Goal: Task Accomplishment & Management: Use online tool/utility

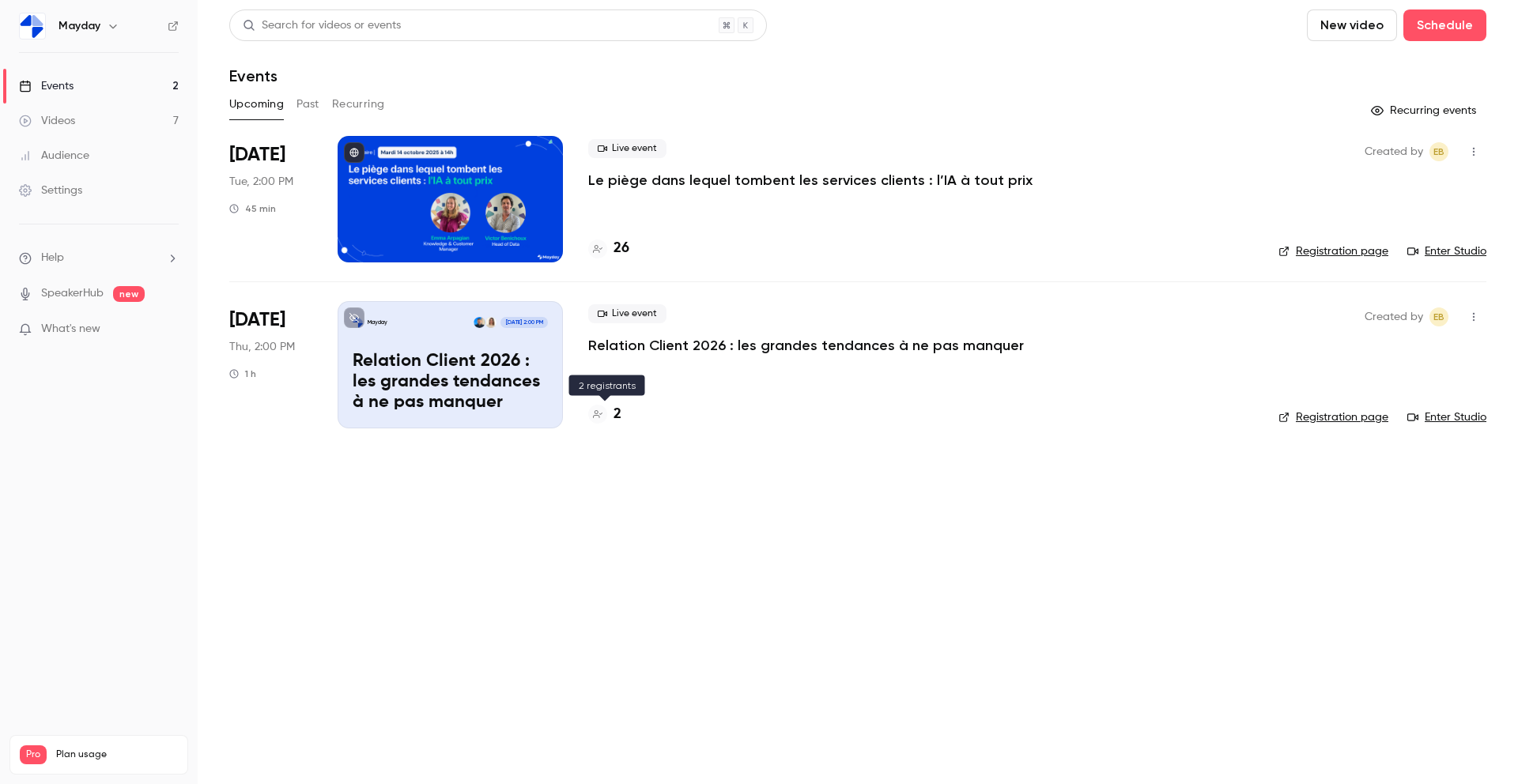
click at [612, 420] on div "2" at bounding box center [605, 415] width 33 height 21
click at [623, 251] on h4 "26" at bounding box center [621, 248] width 16 height 21
click at [303, 111] on button "Past" at bounding box center [308, 104] width 23 height 25
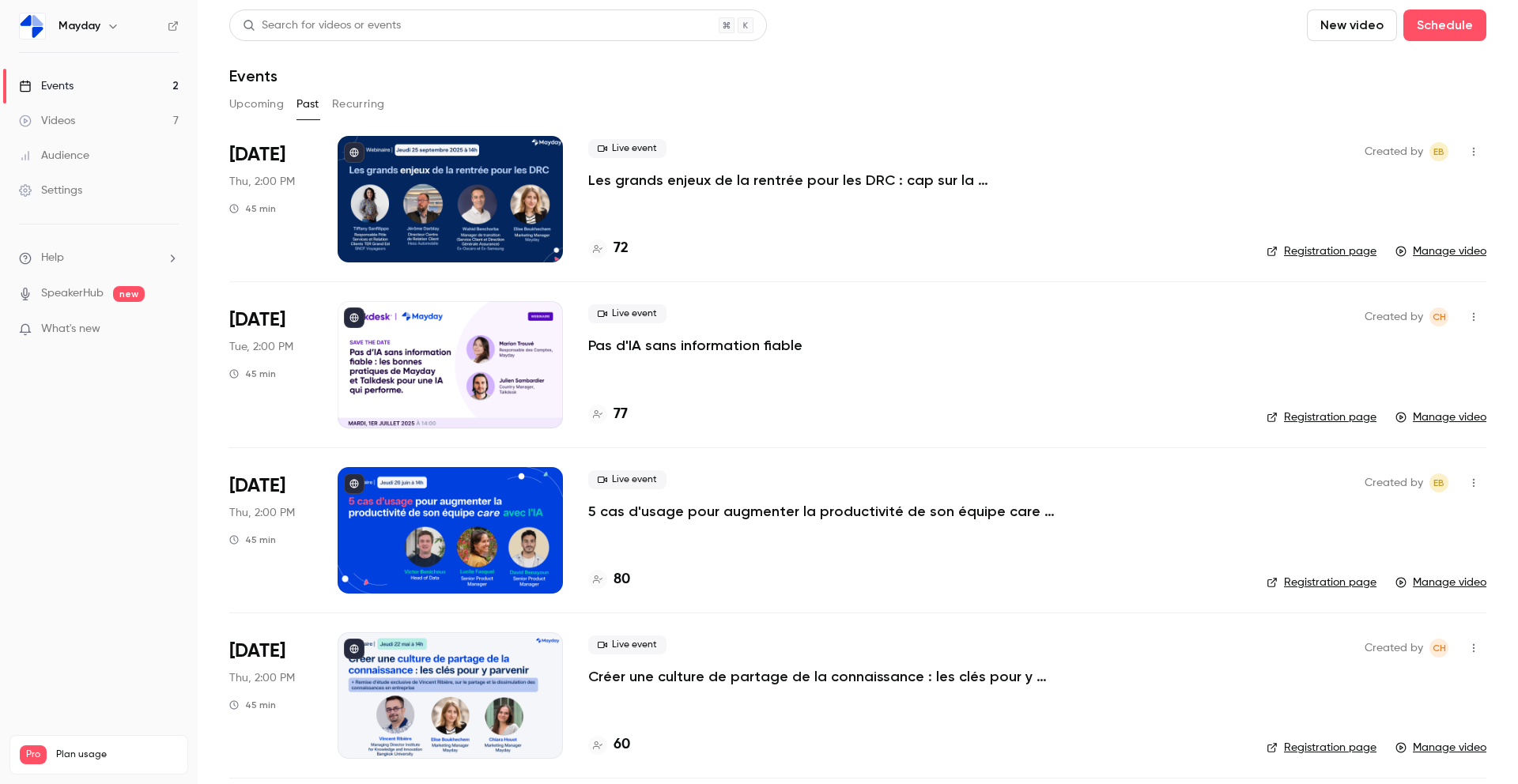
click at [653, 180] on p "Les grands enjeux de la rentrée pour les DRC : cap sur la performance" at bounding box center [825, 180] width 475 height 19
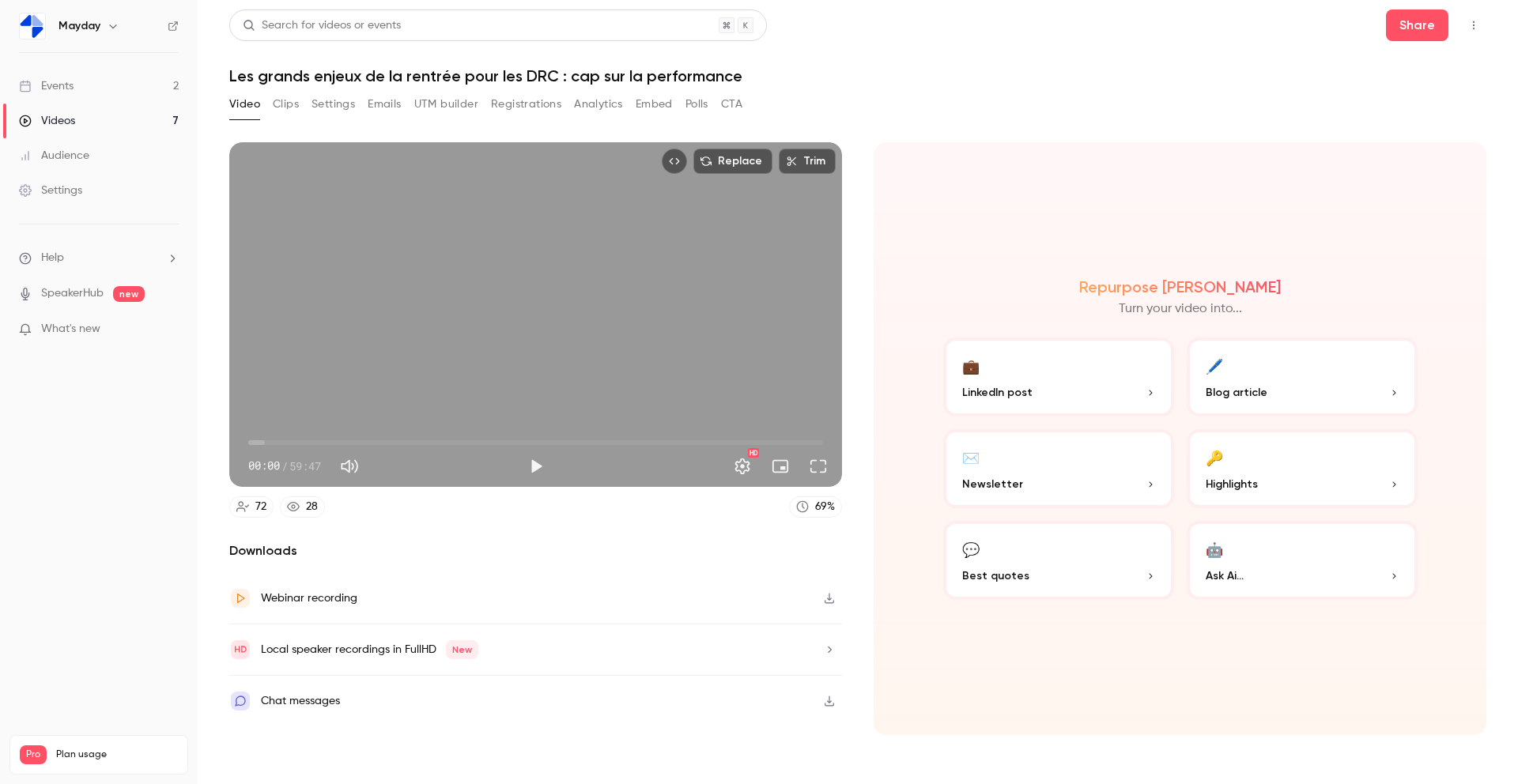
click at [284, 108] on button "Clips" at bounding box center [286, 104] width 26 height 25
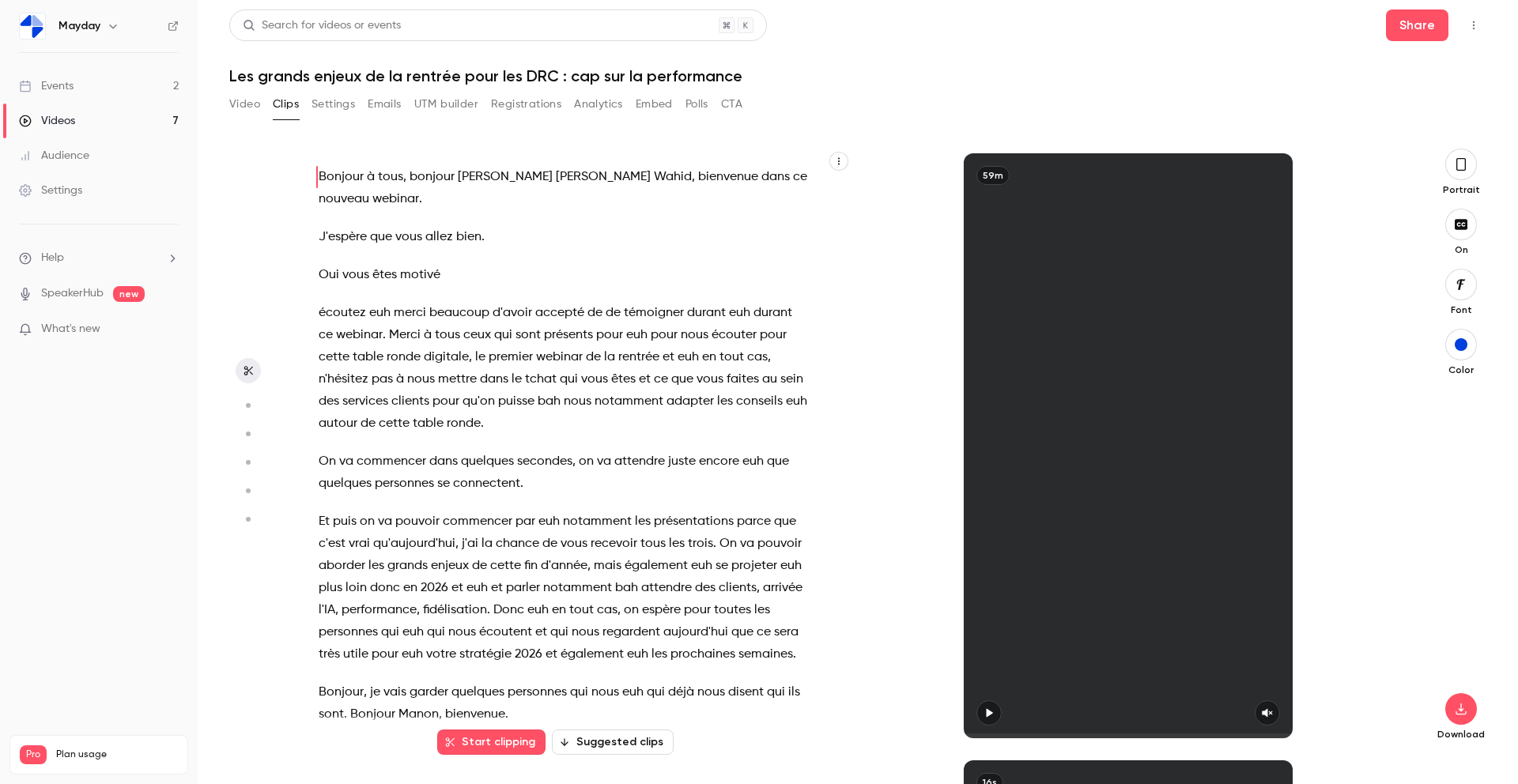
click at [250, 108] on button "Video" at bounding box center [245, 104] width 31 height 25
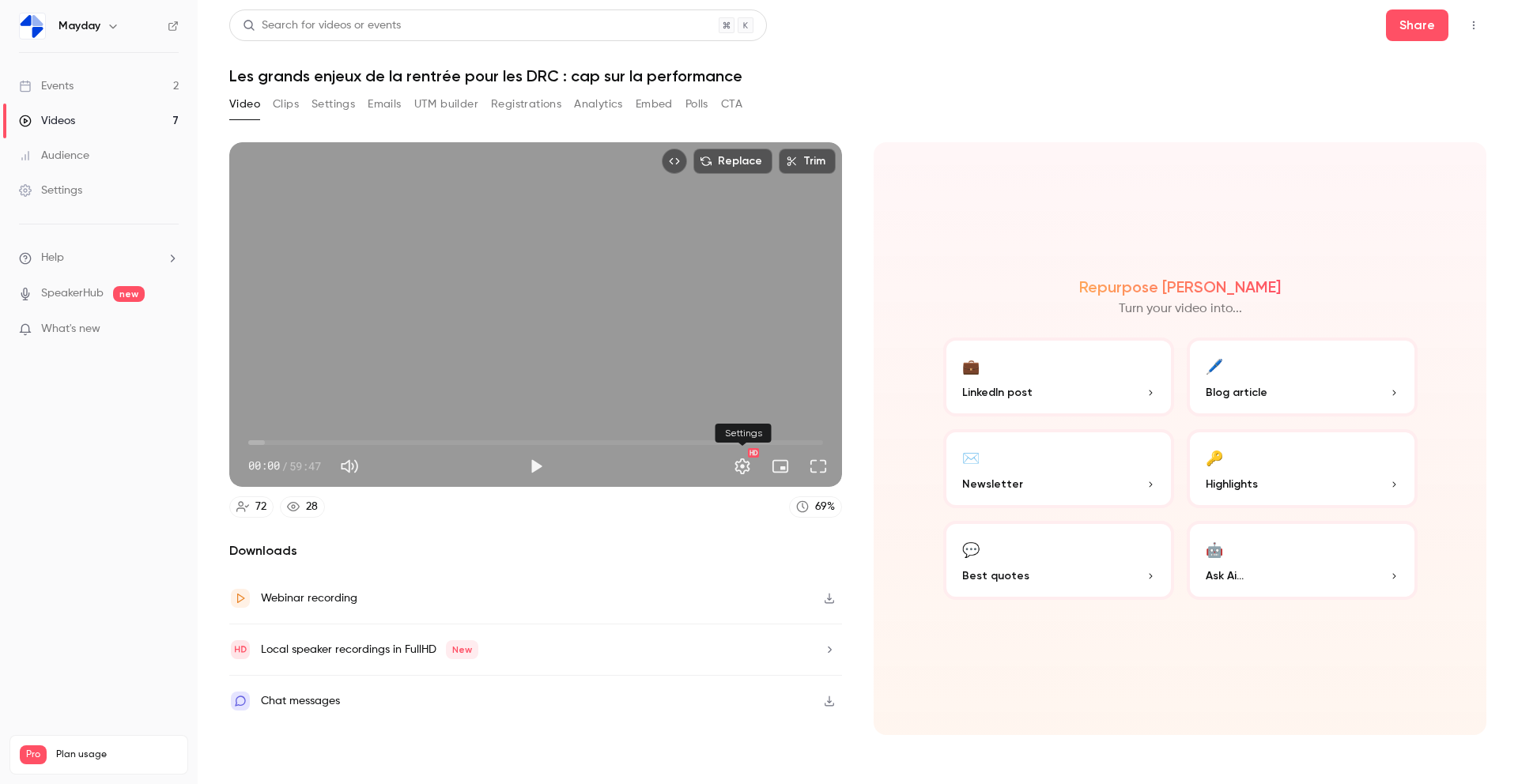
click at [735, 473] on button "Settings" at bounding box center [743, 466] width 32 height 32
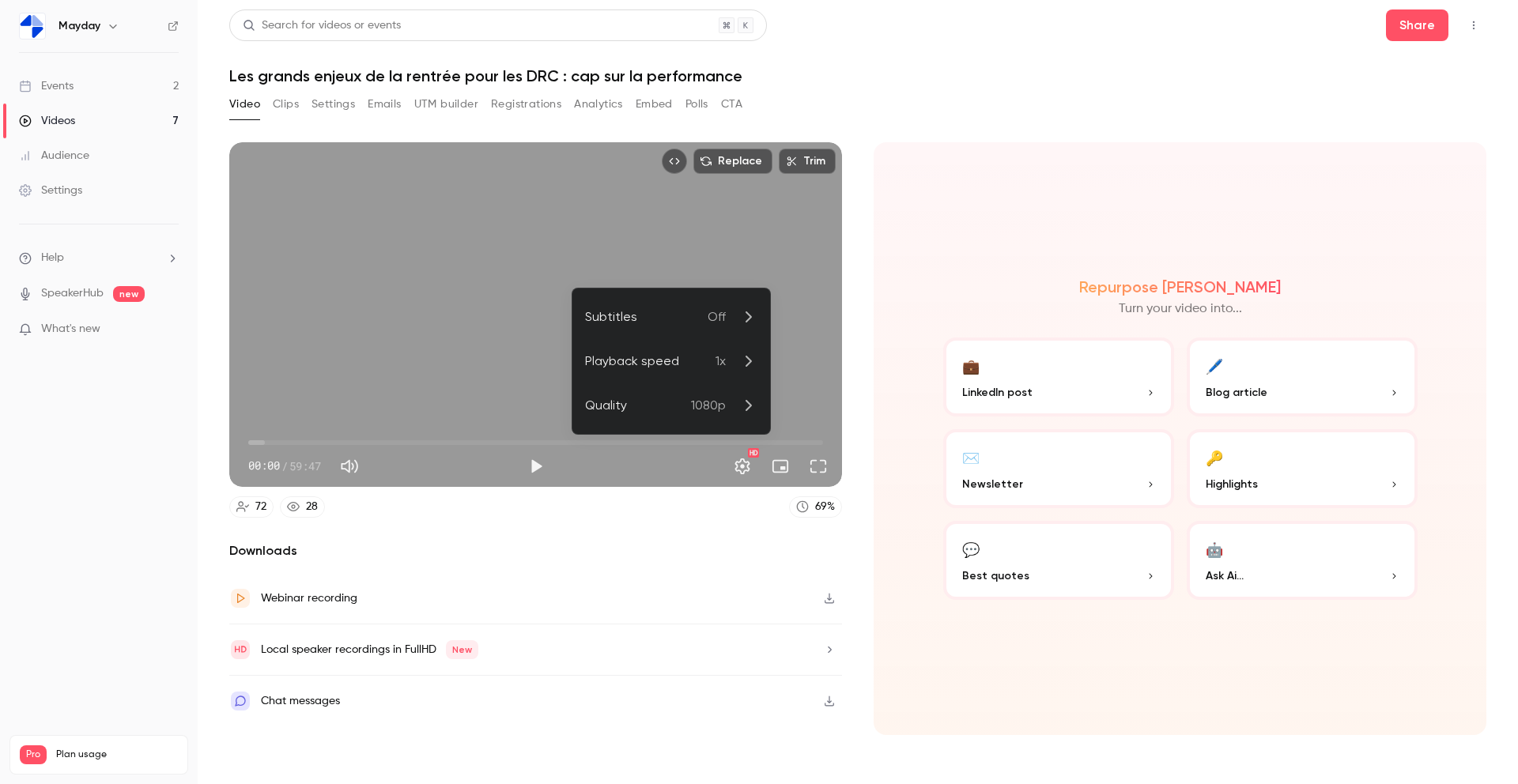
click at [735, 473] on div at bounding box center [759, 392] width 1518 height 784
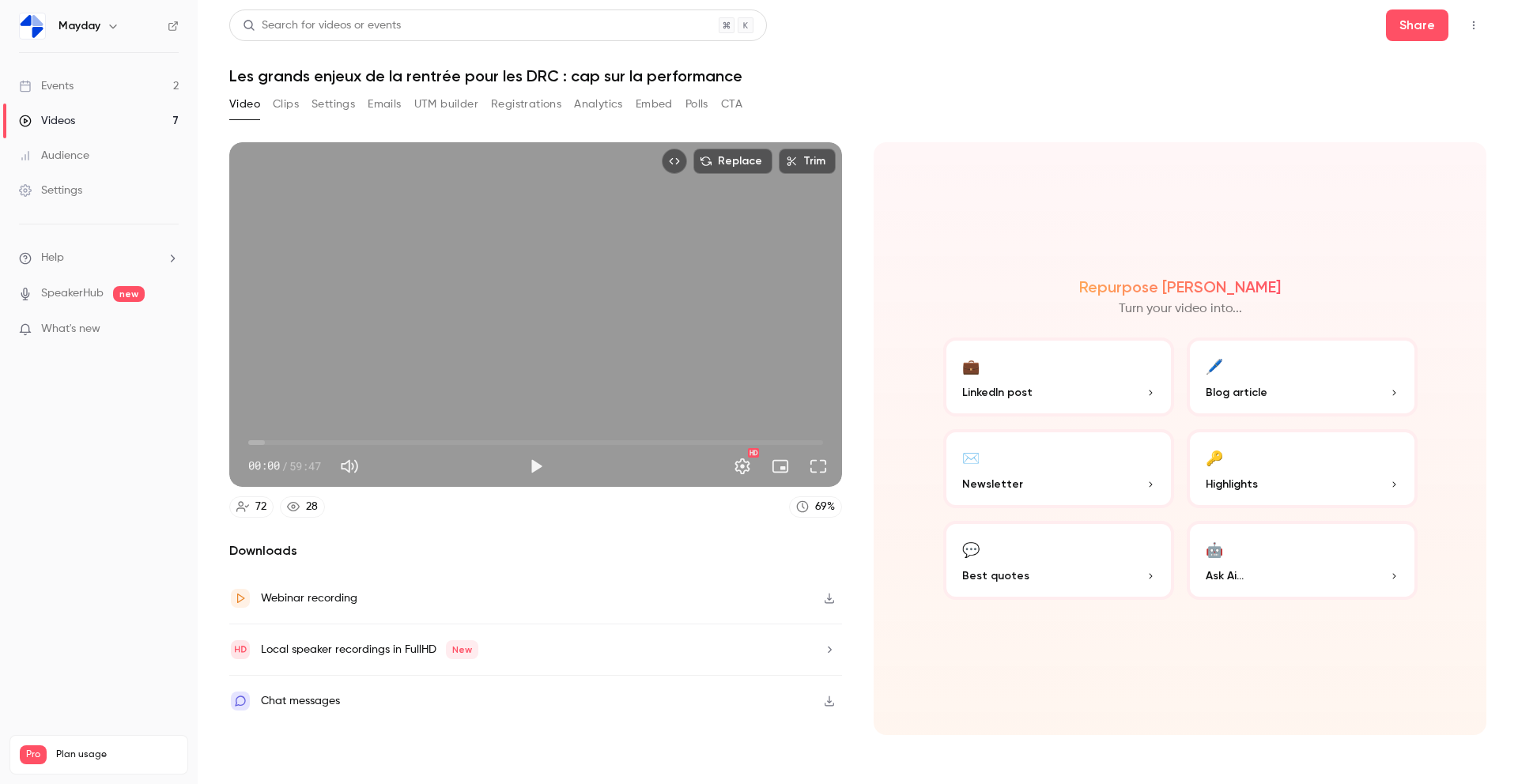
click at [74, 84] on div "Events" at bounding box center [46, 86] width 55 height 16
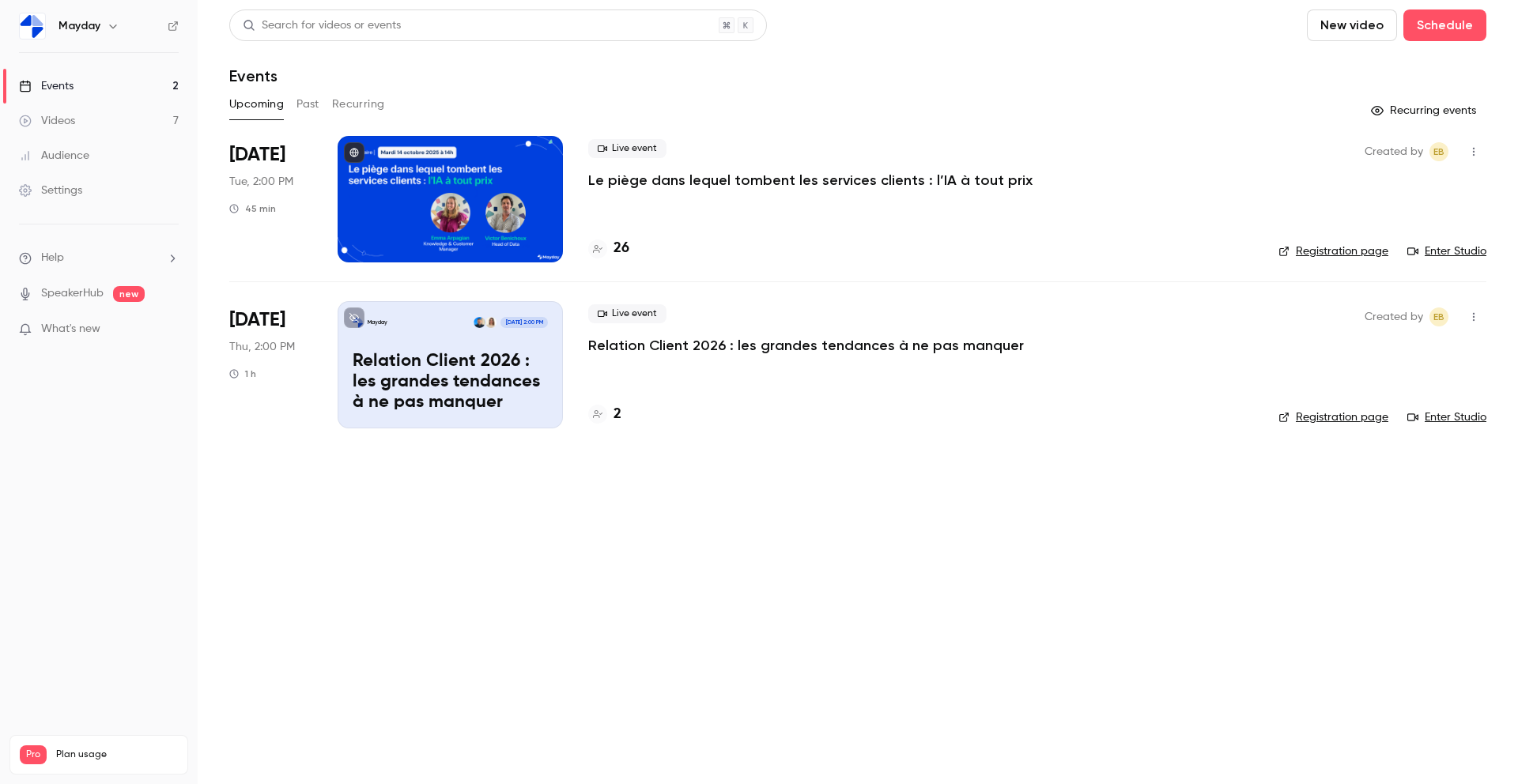
click at [306, 103] on button "Past" at bounding box center [308, 104] width 23 height 25
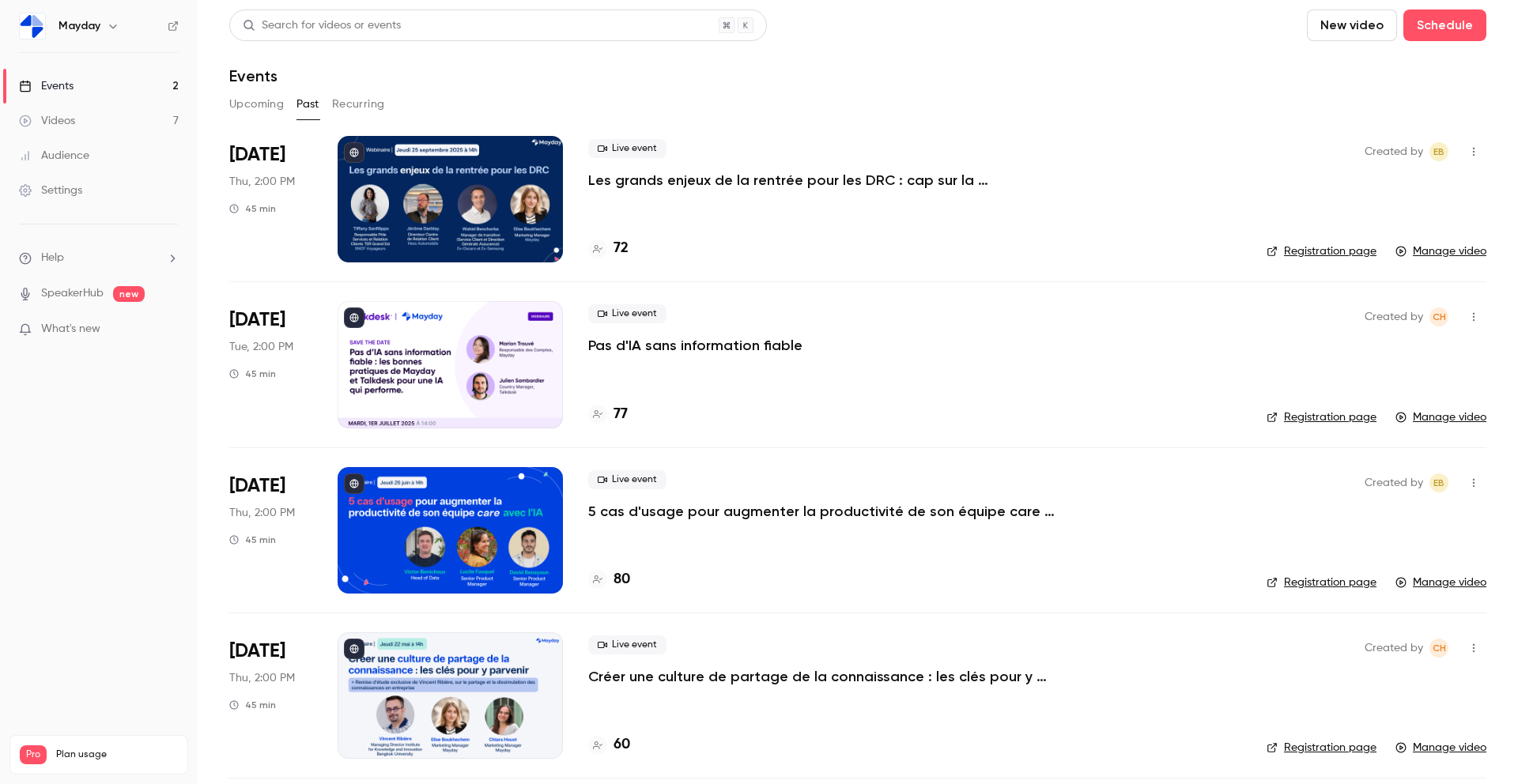
drag, startPoint x: 728, startPoint y: 179, endPoint x: 739, endPoint y: 177, distance: 11.2
click at [1450, 250] on link "Manage video" at bounding box center [1440, 251] width 91 height 16
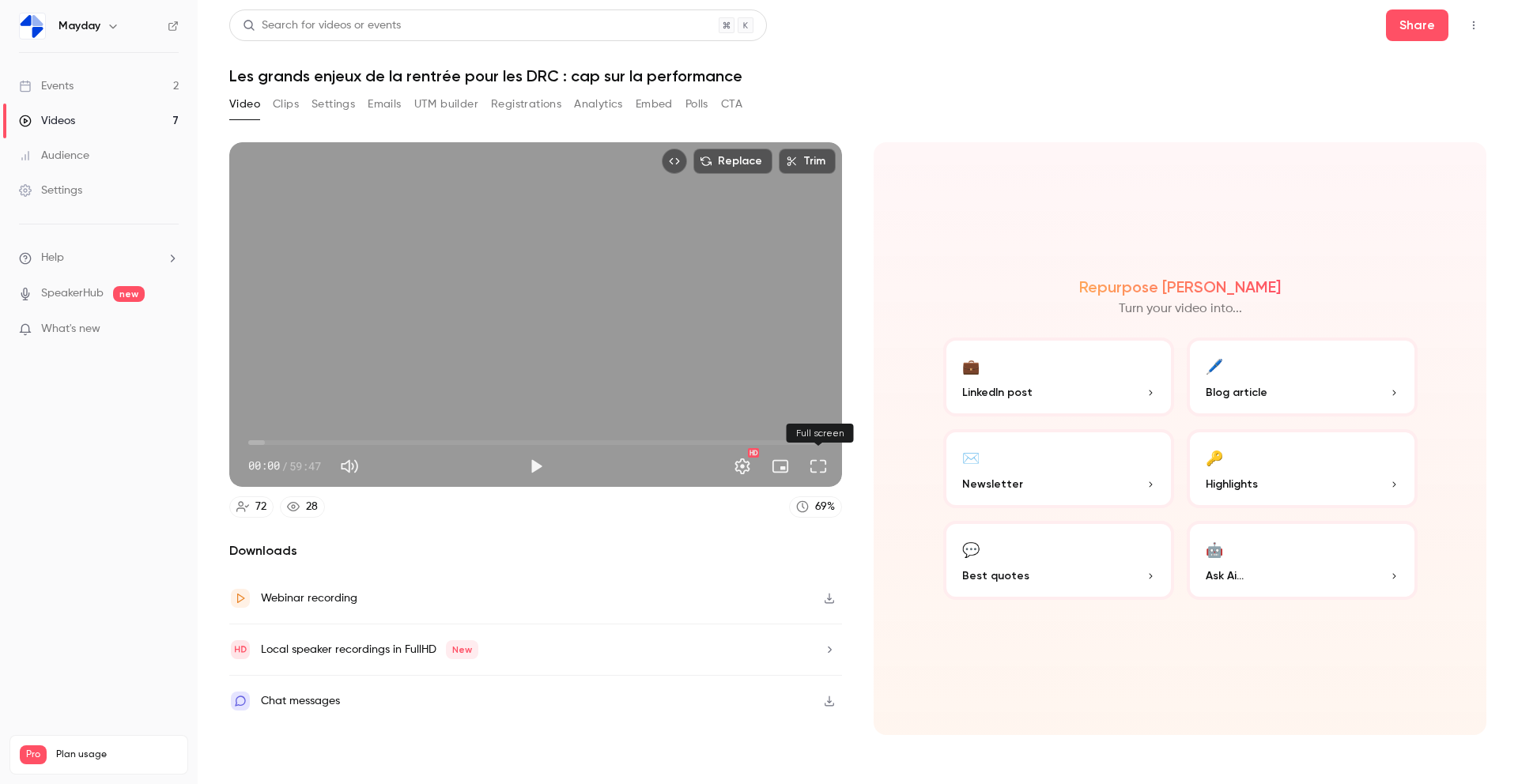
click at [810, 474] on button "Full screen" at bounding box center [818, 466] width 32 height 32
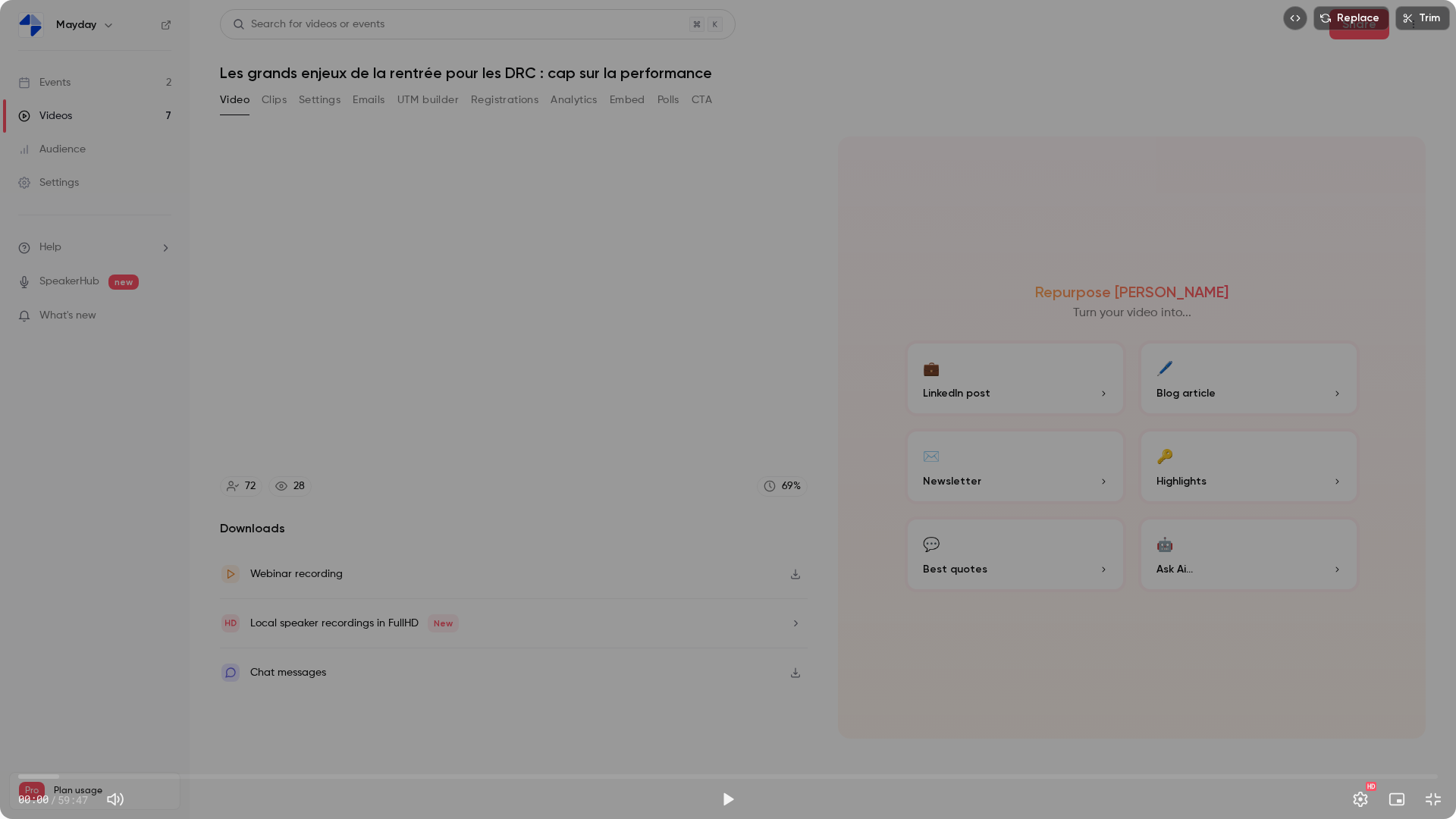
click at [1304, 20] on button "Embed video" at bounding box center [1295, 18] width 24 height 24
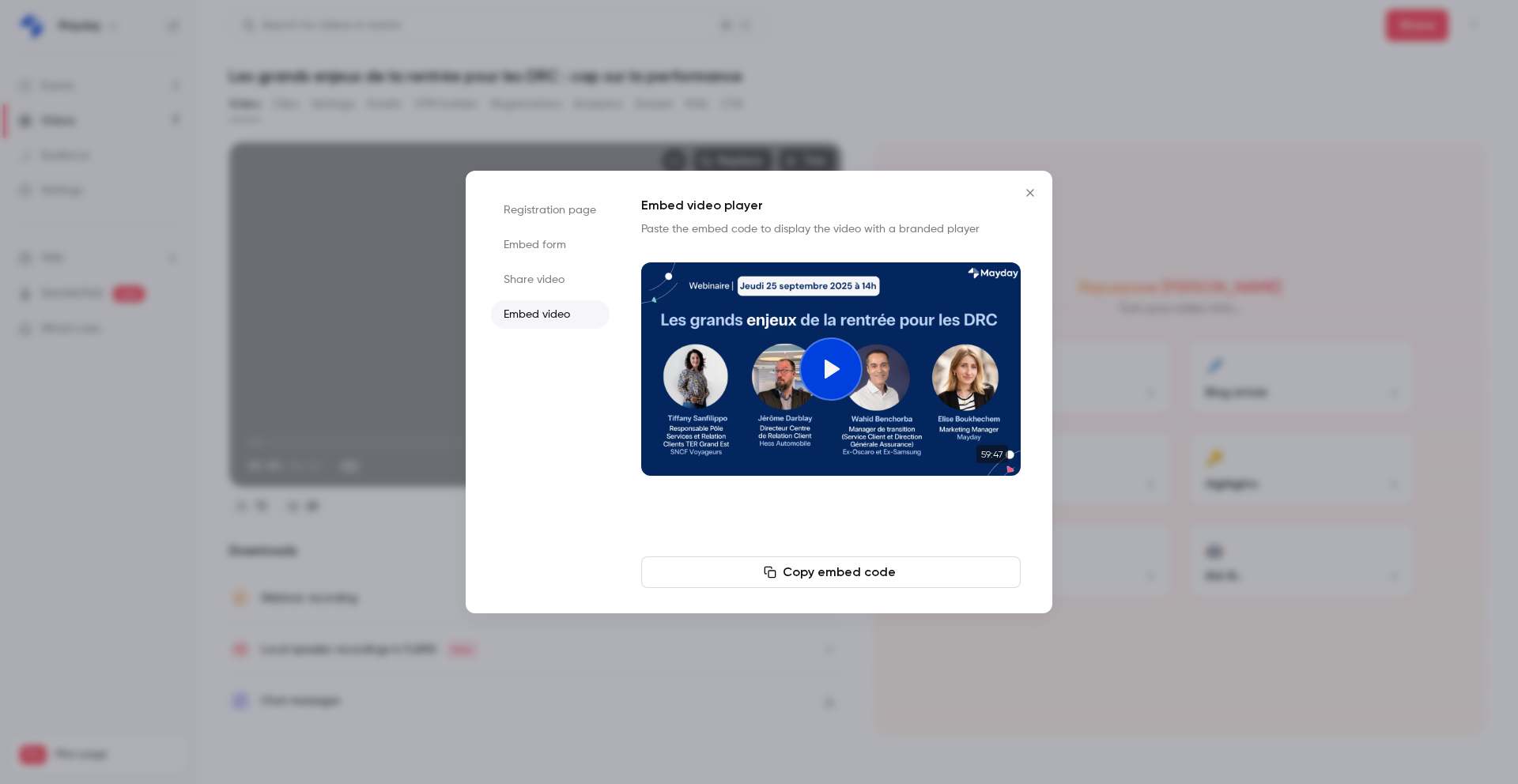
click at [537, 247] on li "Embed form" at bounding box center [550, 245] width 118 height 29
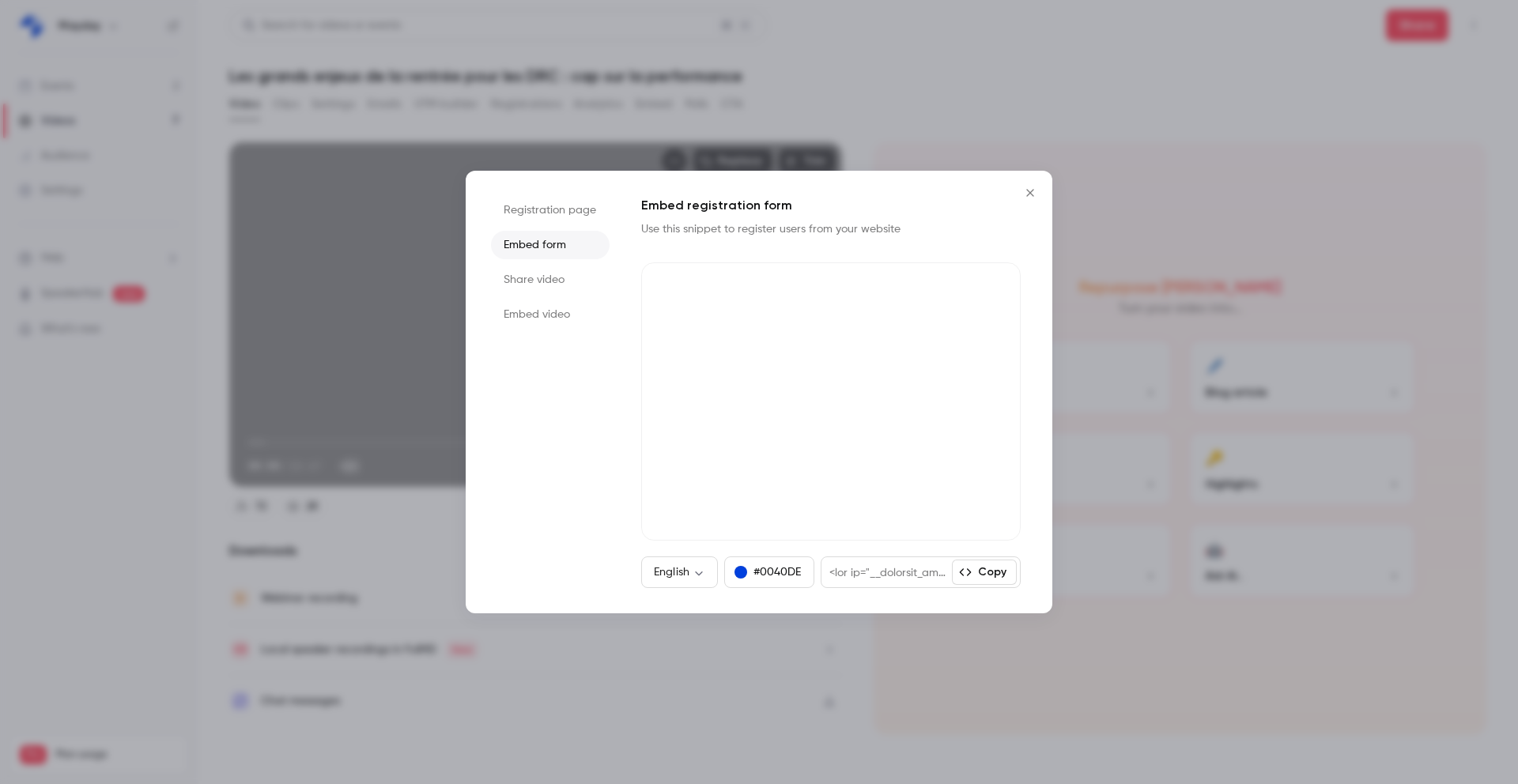
click at [563, 207] on li "Registration page" at bounding box center [550, 210] width 118 height 29
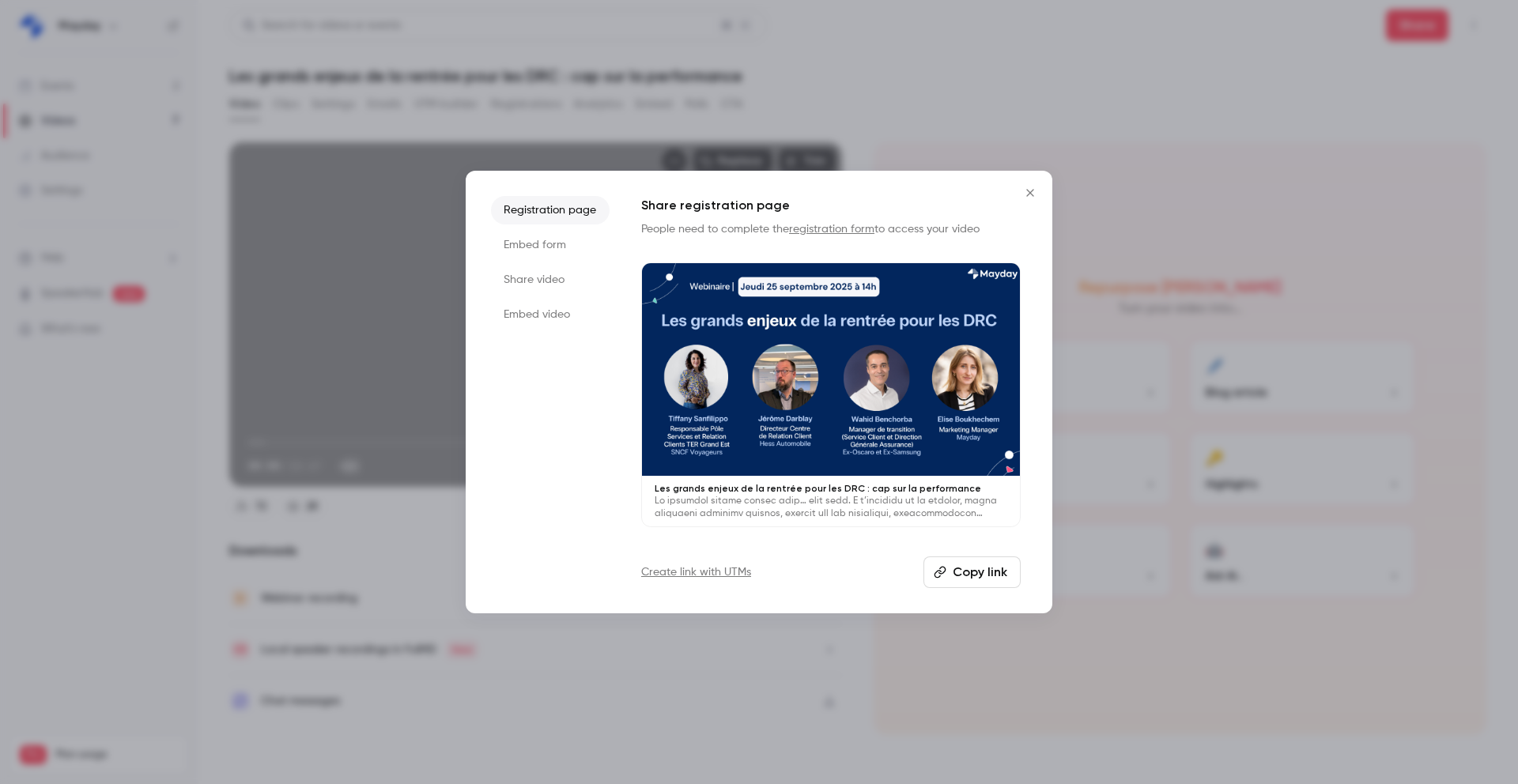
click at [553, 289] on li "Share video" at bounding box center [550, 279] width 118 height 29
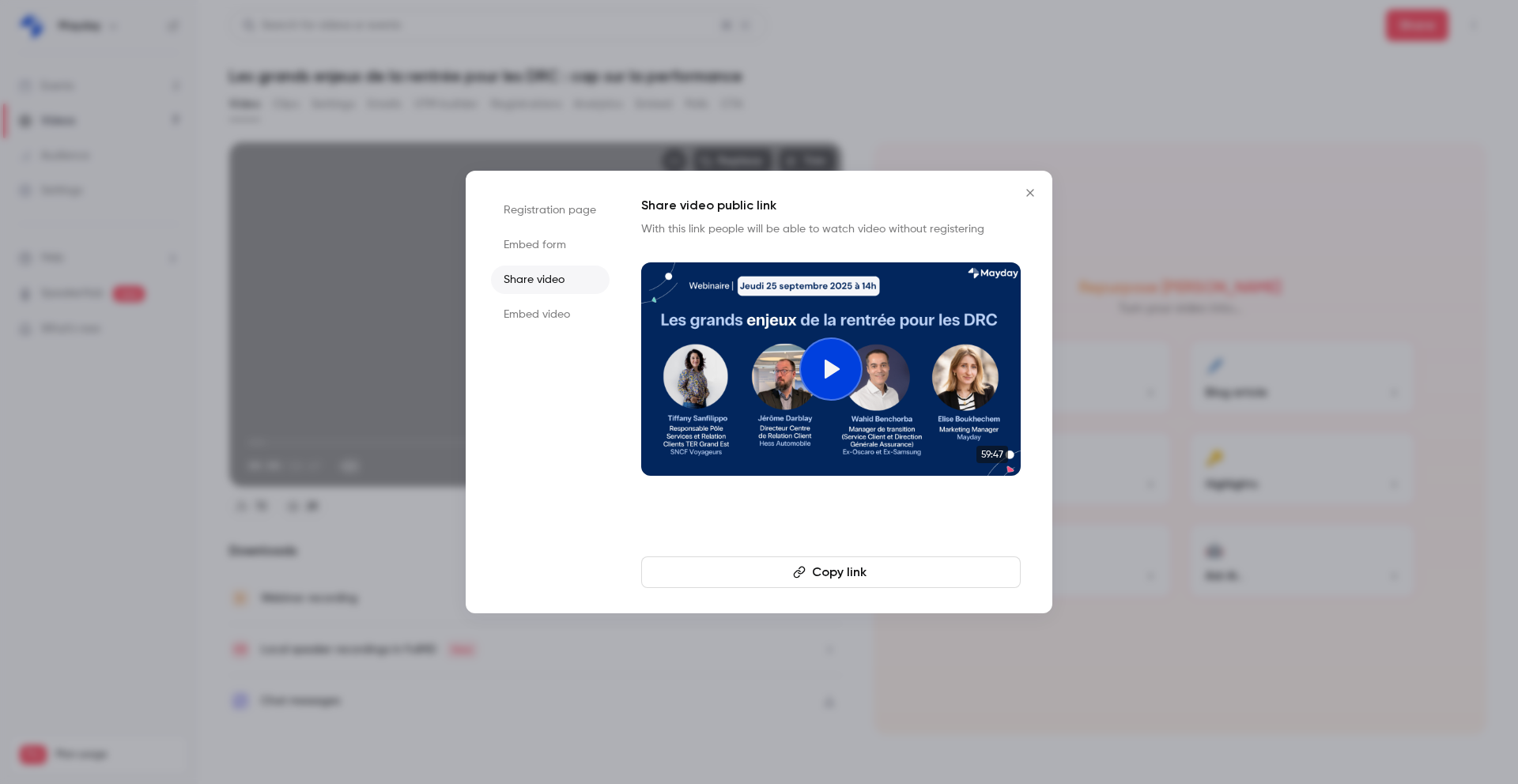
click at [1028, 181] on button "Close" at bounding box center [1030, 193] width 32 height 32
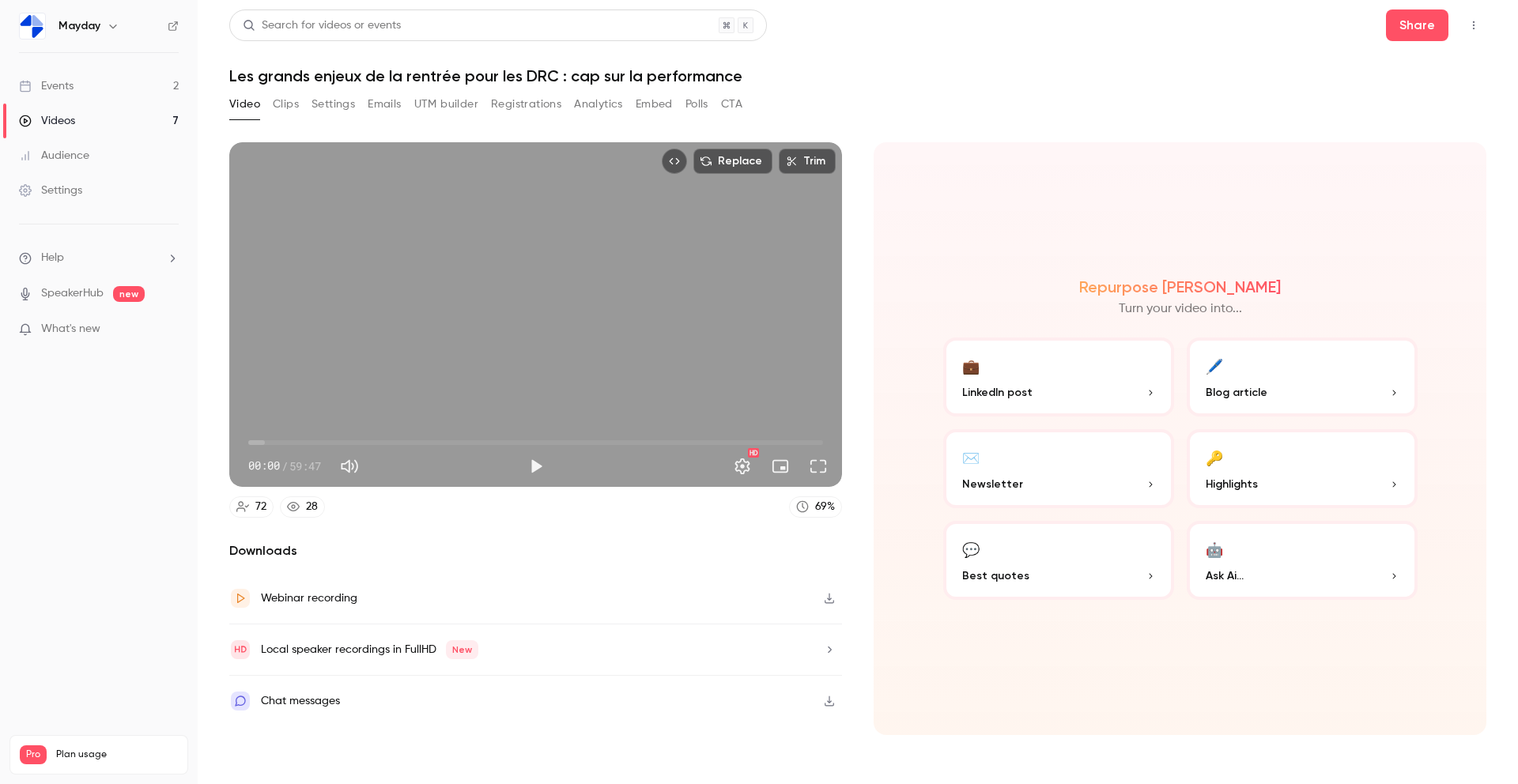
click at [527, 606] on div "Webinar recording" at bounding box center [536, 599] width 613 height 51
click at [74, 166] on link "Audience" at bounding box center [99, 155] width 198 height 35
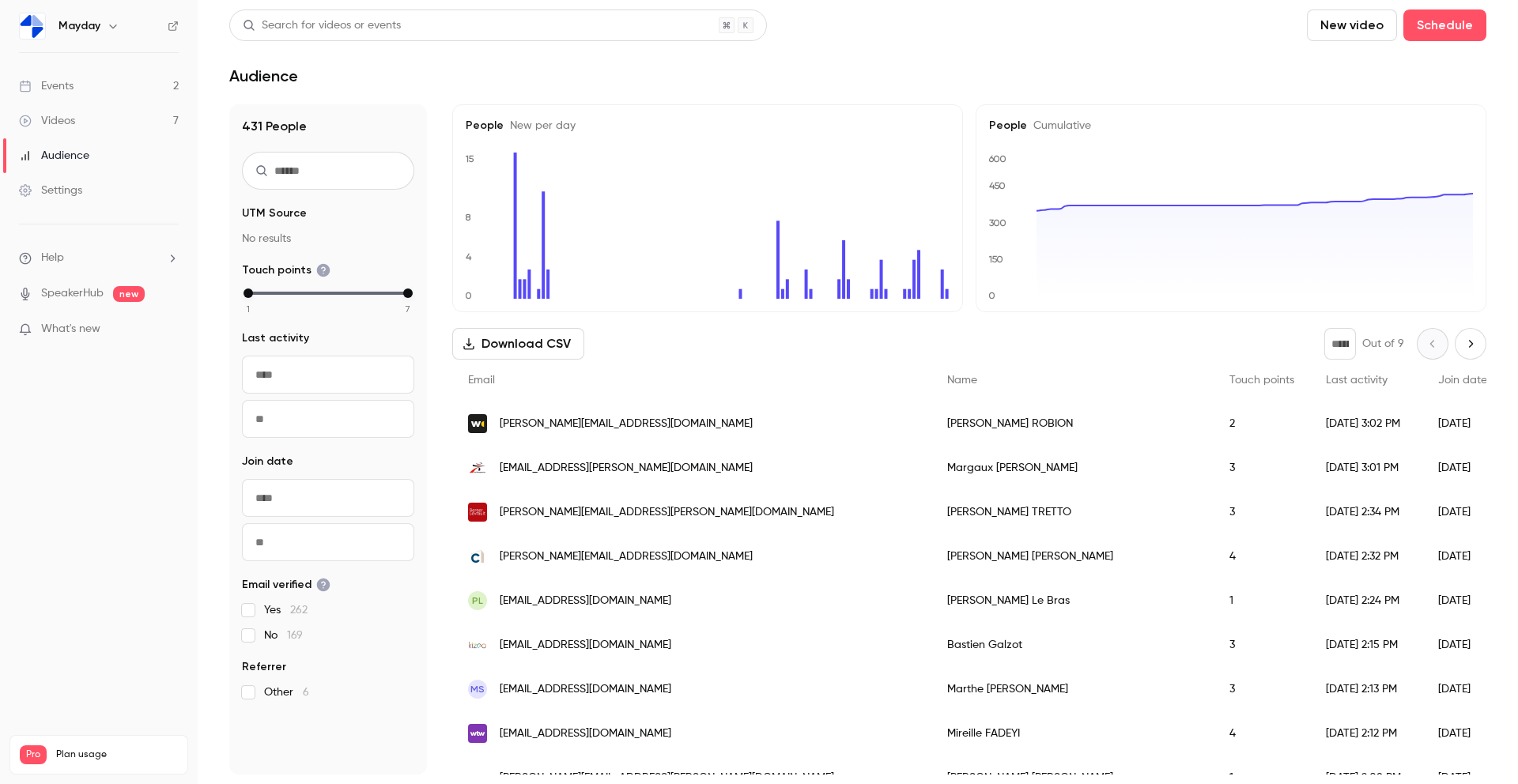
click at [118, 91] on link "Events 2" at bounding box center [99, 86] width 198 height 35
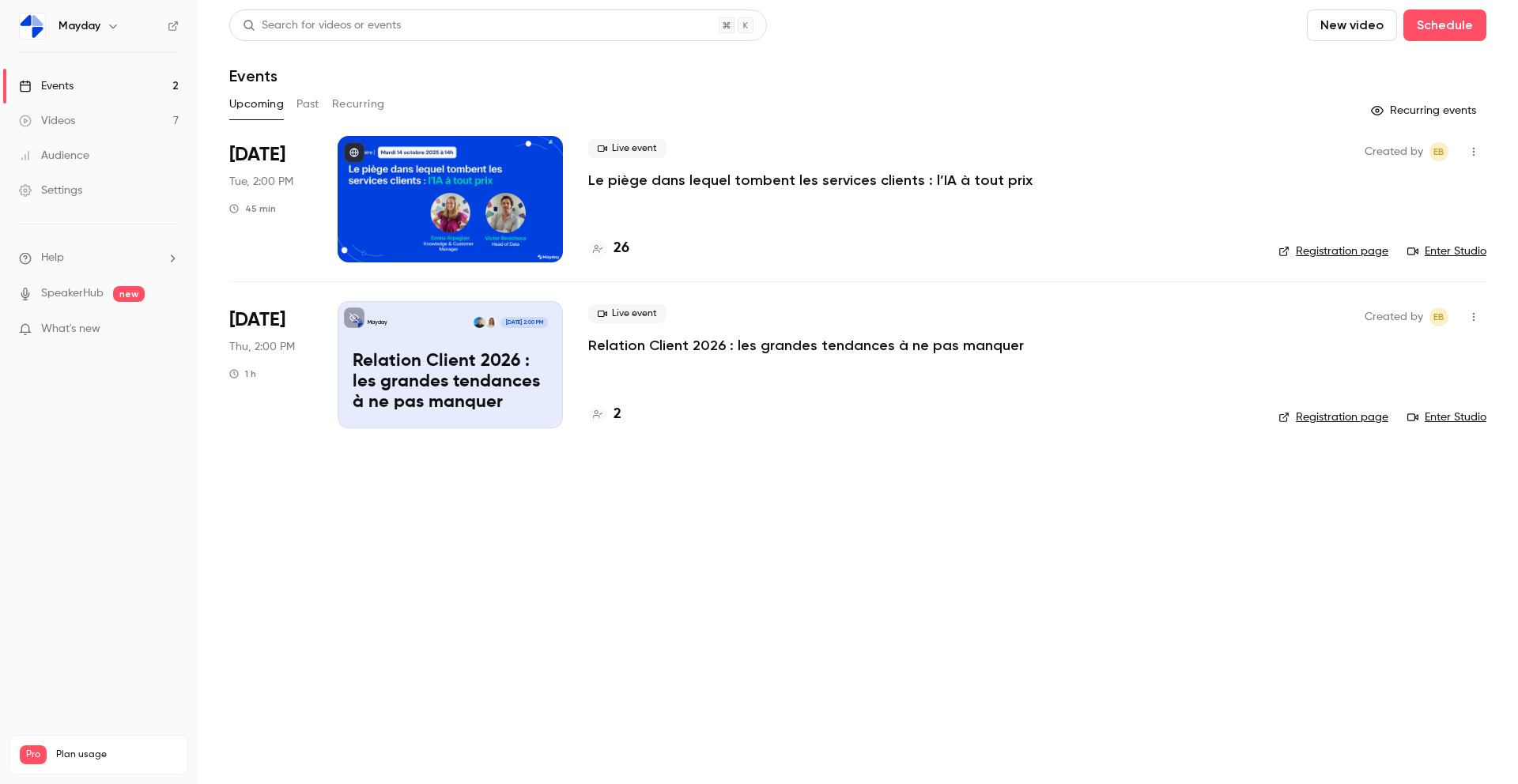
click at [304, 106] on button "Past" at bounding box center [308, 104] width 23 height 25
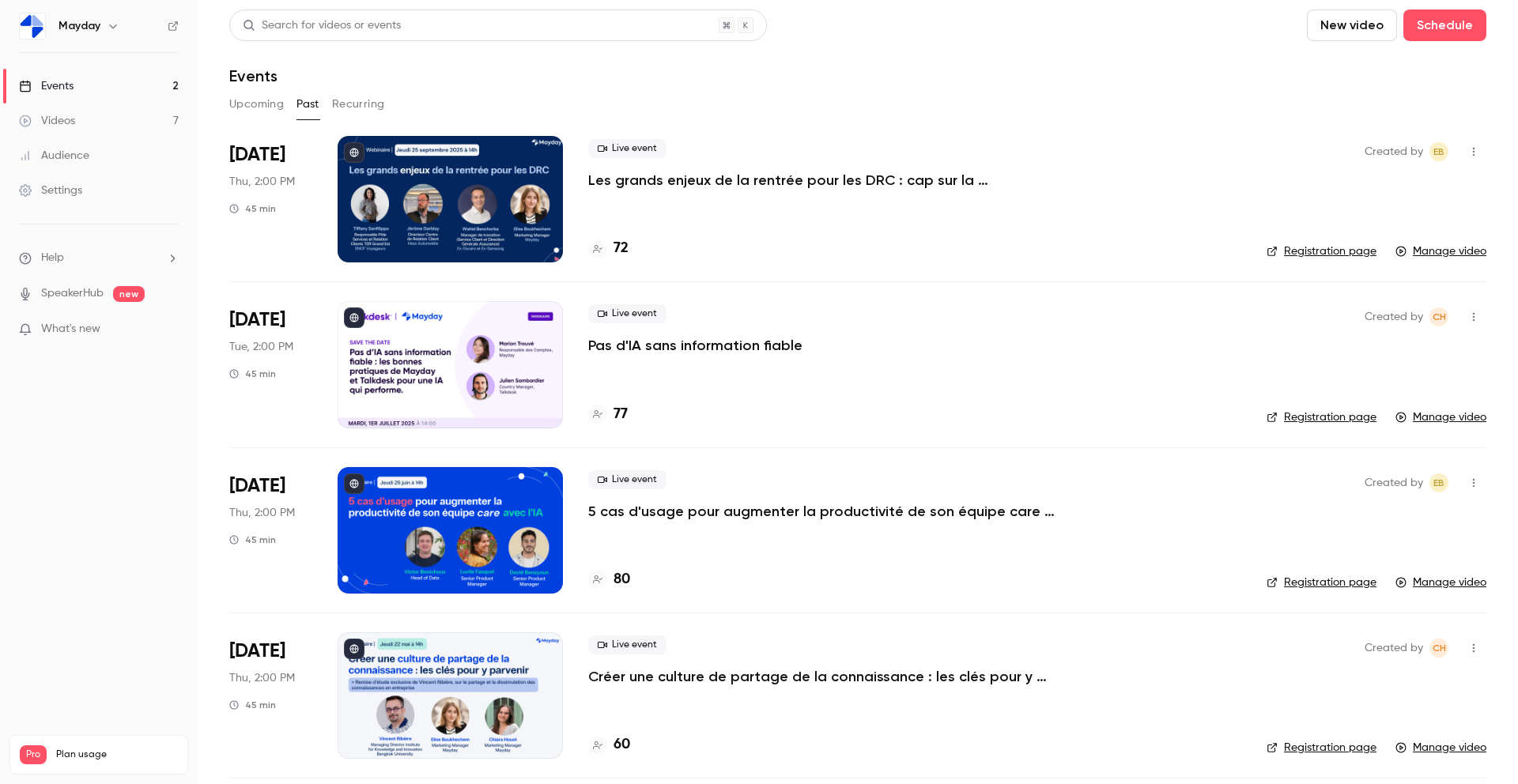
click at [611, 185] on p "Les grands enjeux de la rentrée pour les DRC : cap sur la performance" at bounding box center [825, 180] width 475 height 19
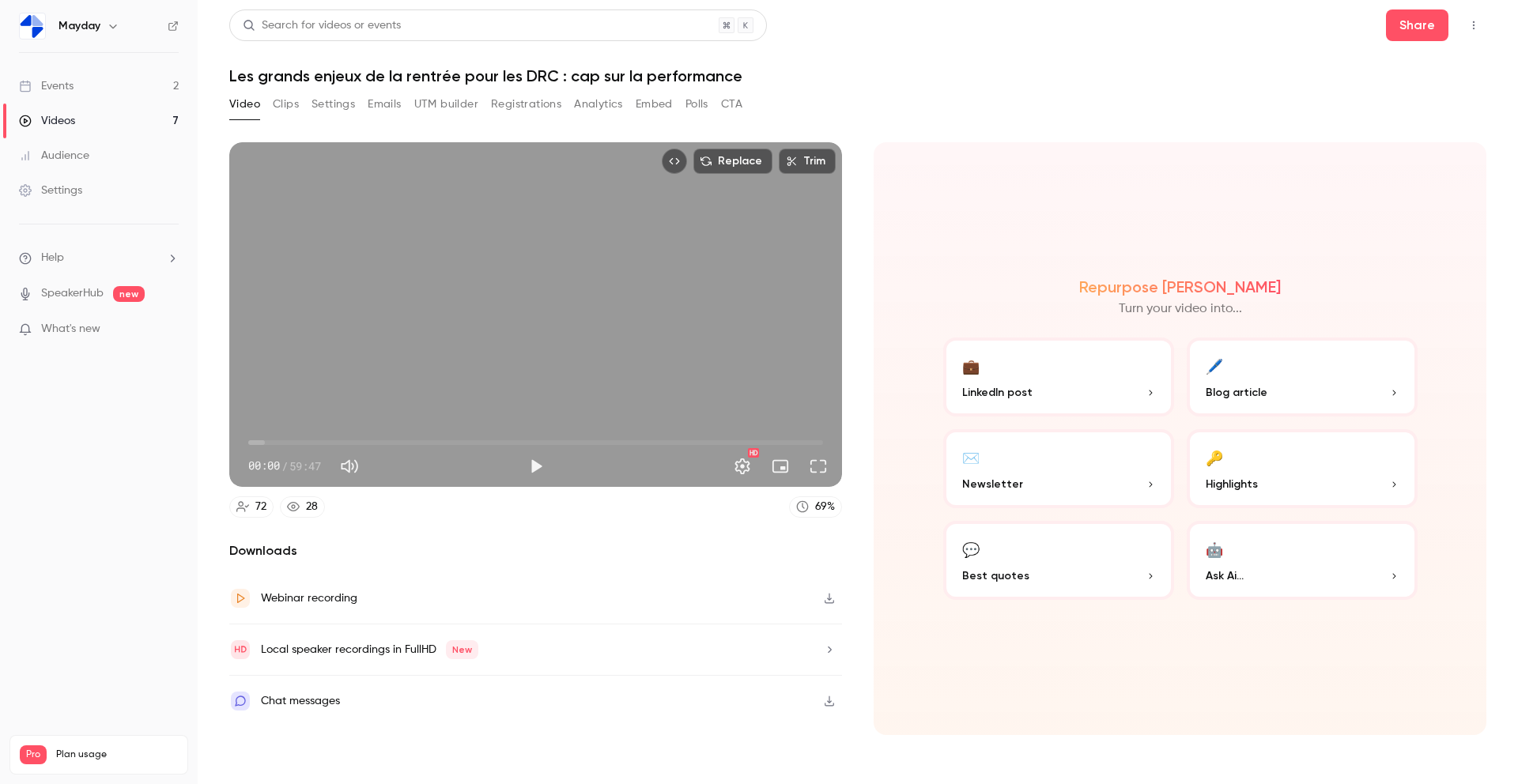
click at [244, 507] on icon at bounding box center [242, 506] width 12 height 12
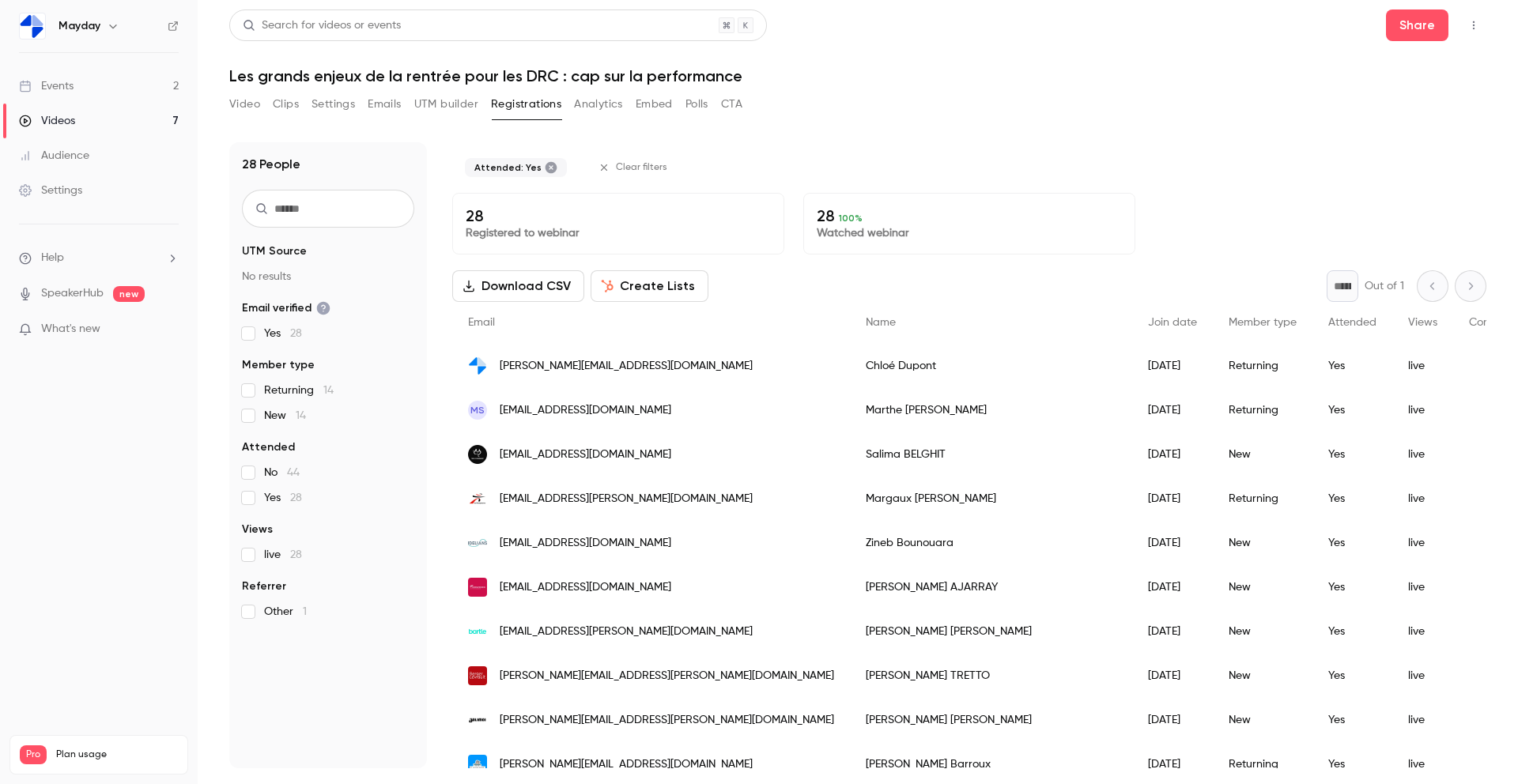
click at [639, 283] on button "Create Lists" at bounding box center [650, 286] width 118 height 32
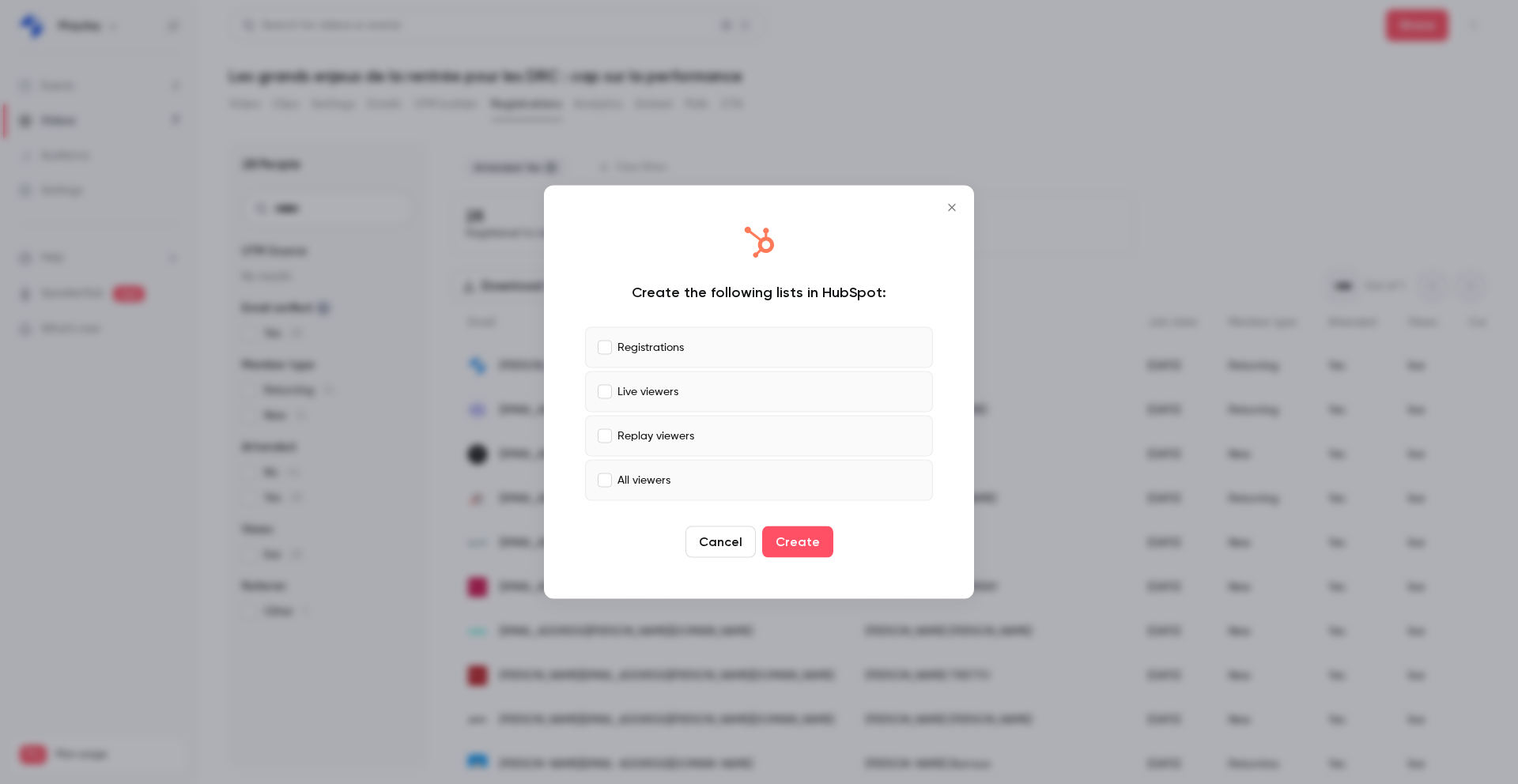
click at [676, 434] on p "Replay viewers" at bounding box center [656, 436] width 77 height 16
click at [656, 481] on p "All viewers" at bounding box center [644, 480] width 53 height 16
click at [644, 341] on p "Registrations" at bounding box center [650, 347] width 66 height 16
click at [813, 547] on button "Create" at bounding box center [797, 542] width 71 height 32
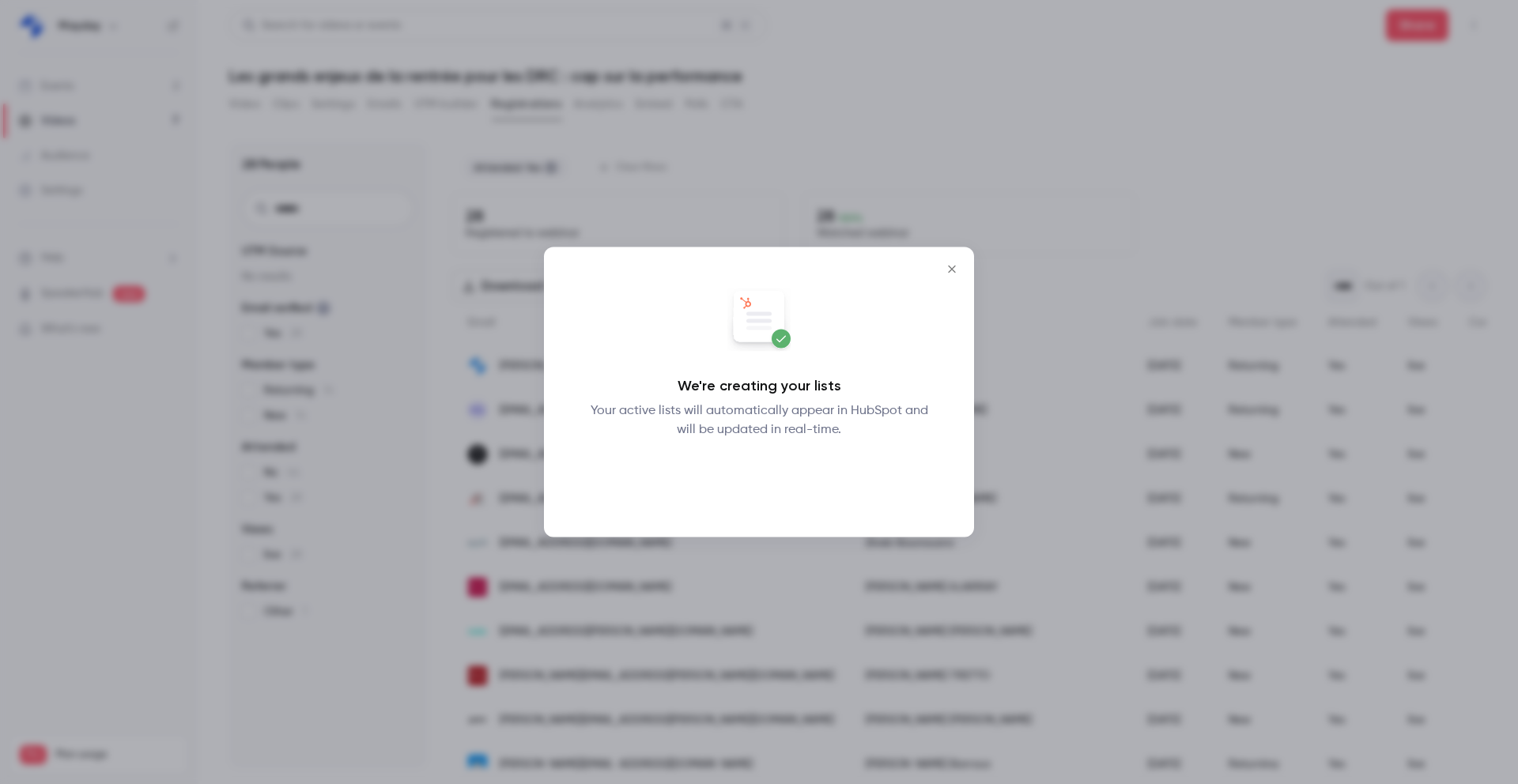
click at [739, 483] on button "Okay" at bounding box center [759, 480] width 58 height 32
